Goal: Use online tool/utility: Utilize a website feature to perform a specific function

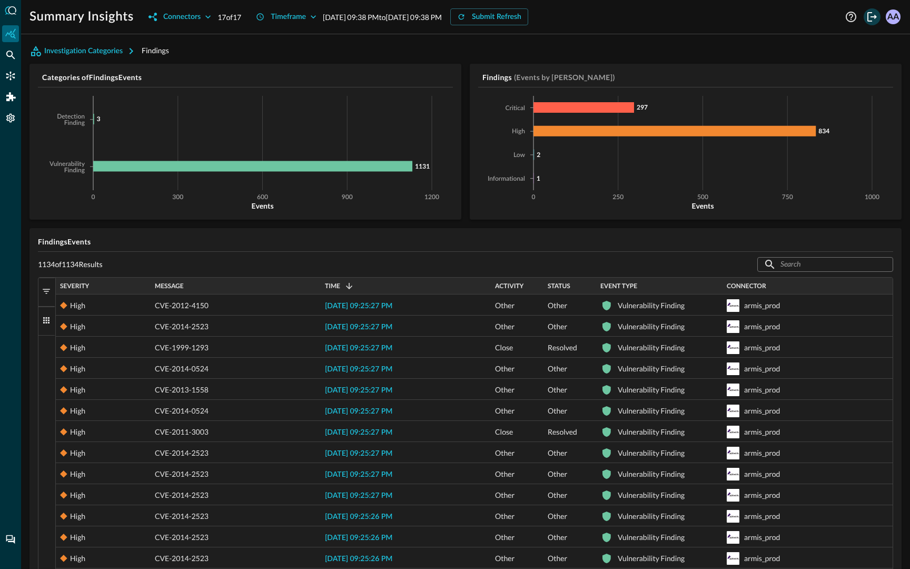
click at [873, 19] on icon "Logout" at bounding box center [872, 17] width 13 height 13
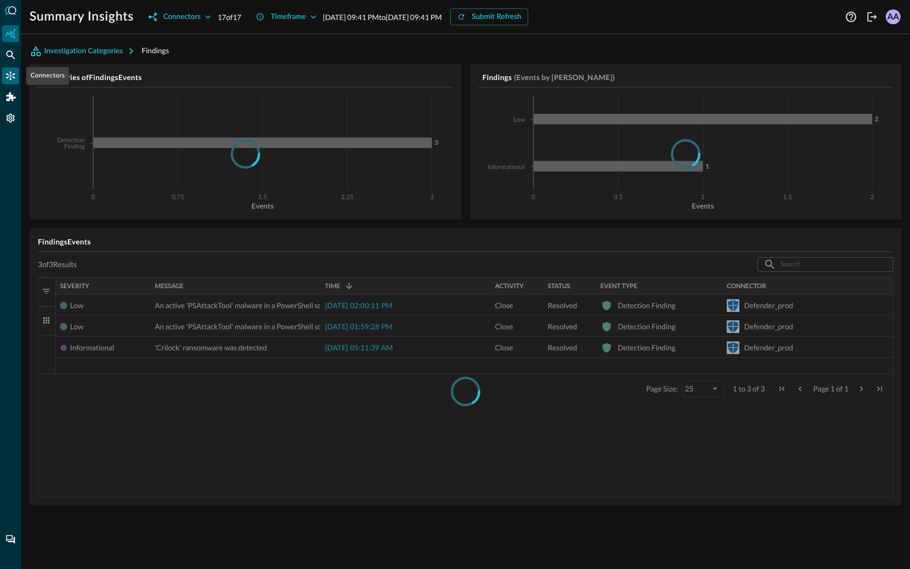
click at [13, 80] on icon "Connectors" at bounding box center [10, 76] width 11 height 11
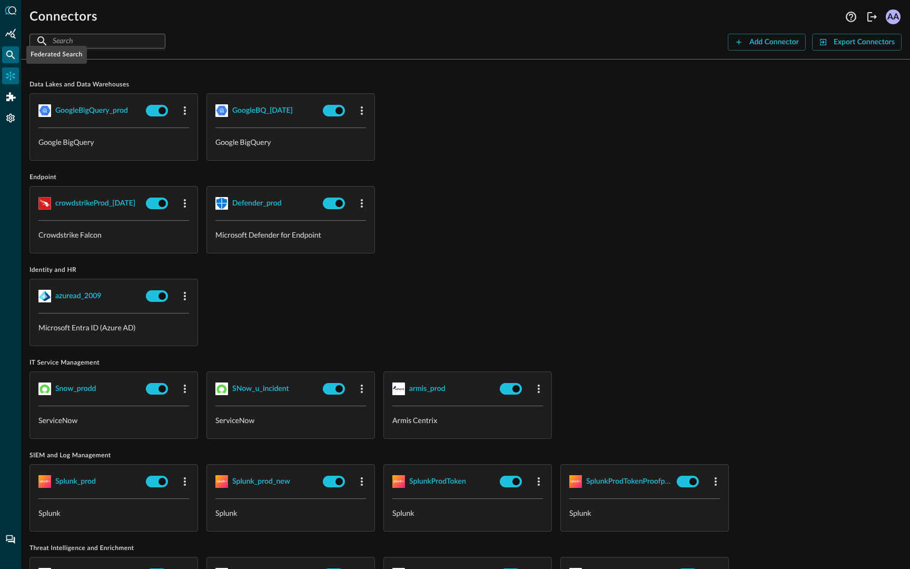
click at [14, 54] on icon "Federated Search" at bounding box center [10, 54] width 11 height 11
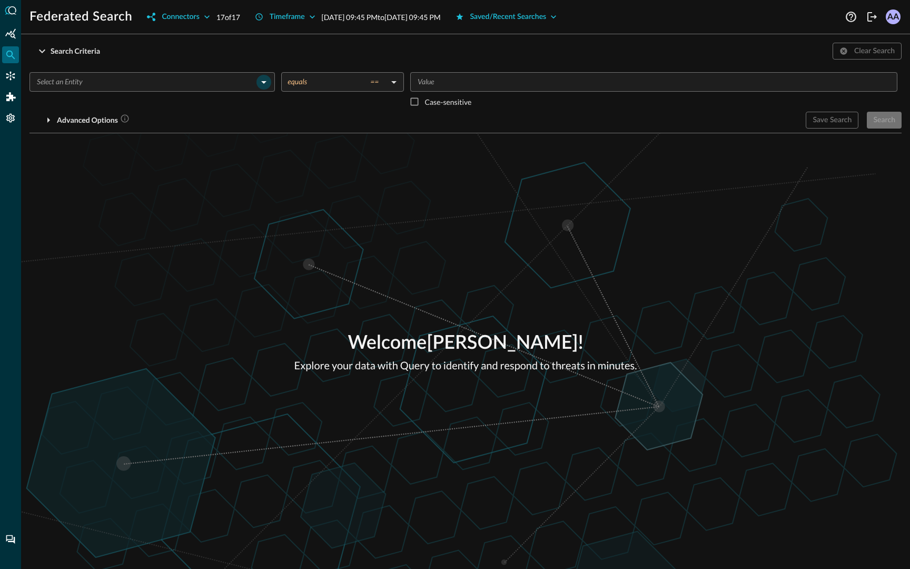
click at [266, 81] on icon "Open" at bounding box center [263, 82] width 13 height 13
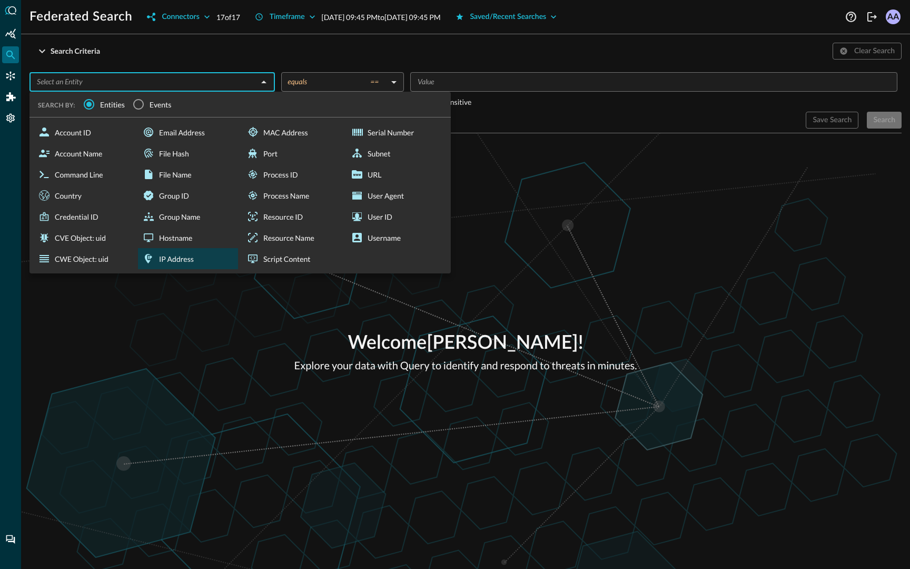
click at [170, 250] on div "IP Address" at bounding box center [188, 258] width 100 height 21
type input "IP Address"
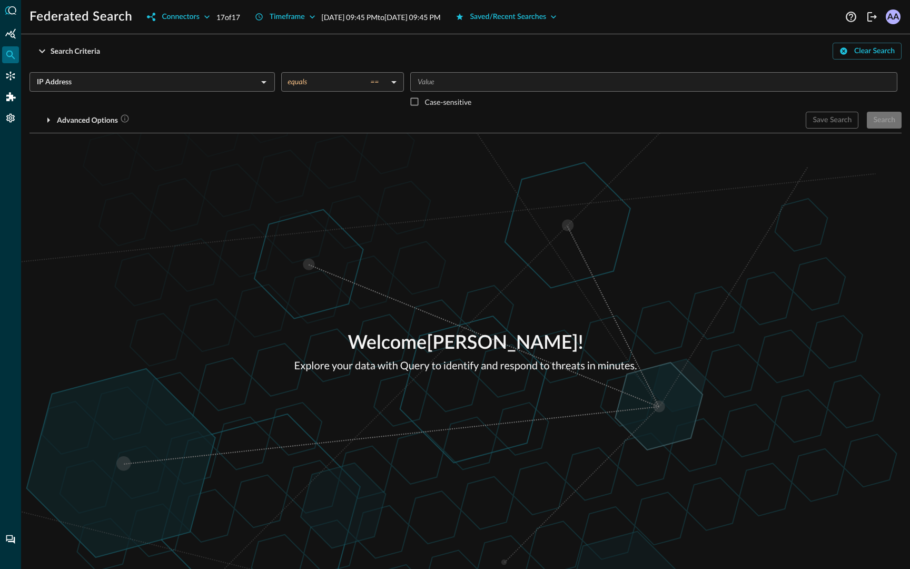
click at [473, 86] on input "Value" at bounding box center [652, 81] width 479 height 13
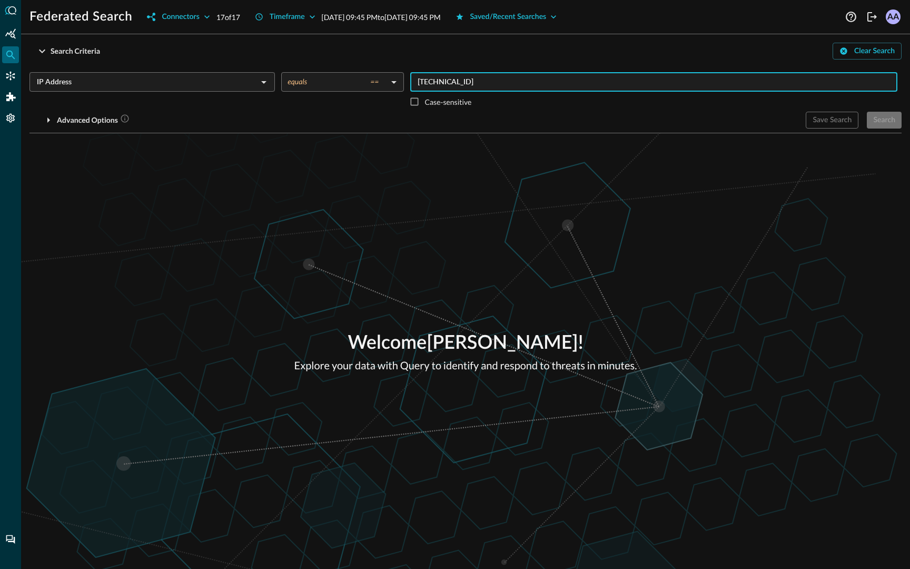
type input "8.8.8.8"
click at [553, 146] on div "Welcome Avnish Anand ! Explore your data with Query to identify and respond to …" at bounding box center [465, 350] width 889 height 435
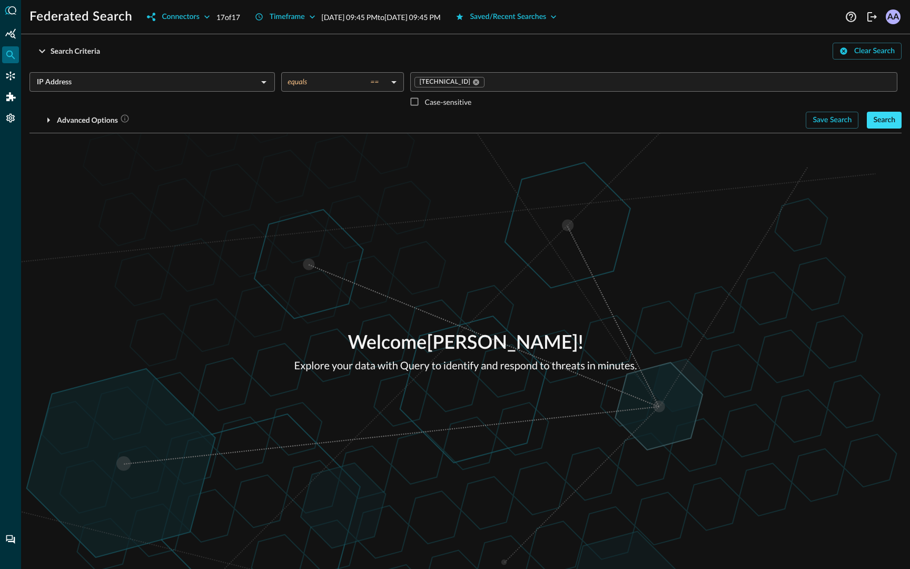
click at [884, 121] on button "Search" at bounding box center [884, 120] width 35 height 17
